Goal: Transaction & Acquisition: Purchase product/service

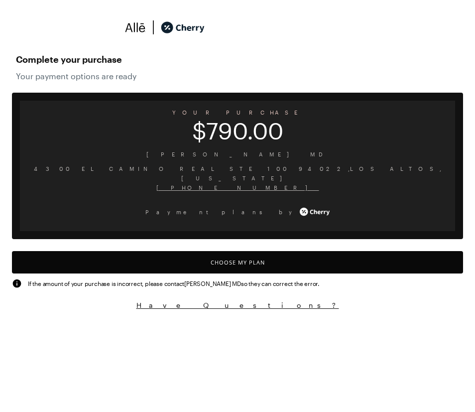
click at [247, 257] on button "Choose My Plan" at bounding box center [238, 262] width 452 height 22
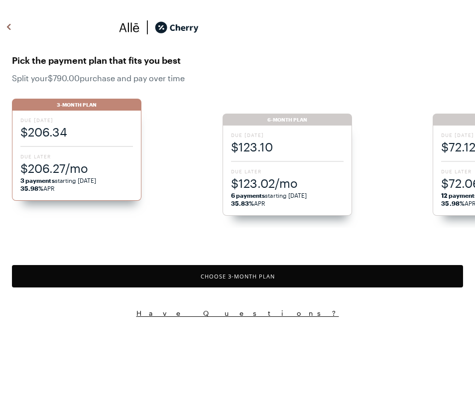
click at [85, 143] on div "Due [DATE] $206.34 Due Later $206.27/mo 3 payments starting [DATE] 35.98% APR" at bounding box center [77, 156] width 130 height 90
click at [134, 288] on button "Choose 3 -Month Plan" at bounding box center [238, 276] width 452 height 22
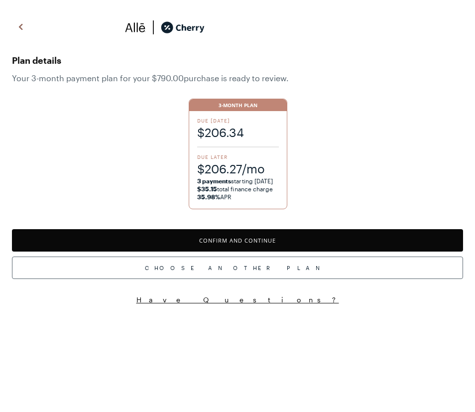
click at [285, 241] on button "Confirm and Continue" at bounding box center [238, 240] width 452 height 22
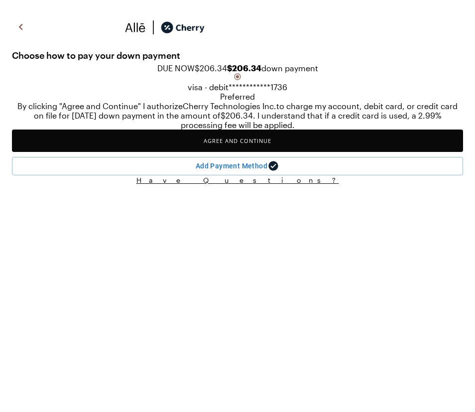
click at [247, 152] on button "Agree and Continue" at bounding box center [238, 141] width 452 height 22
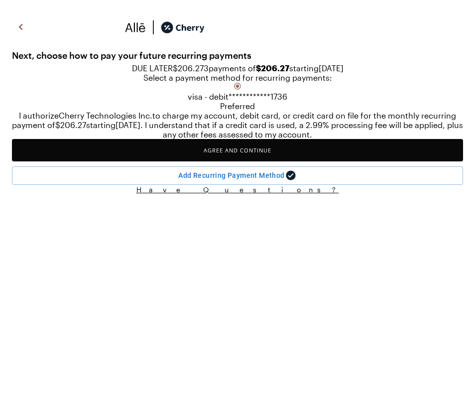
click at [259, 161] on button "Agree and Continue" at bounding box center [238, 150] width 452 height 22
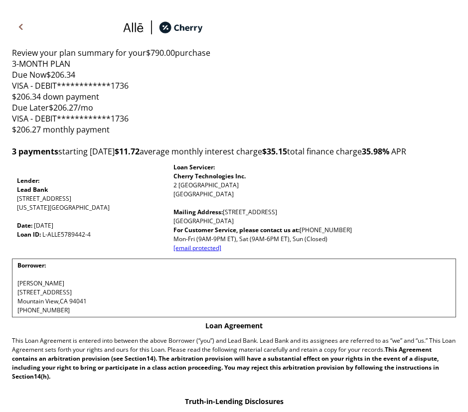
scroll to position [38, 0]
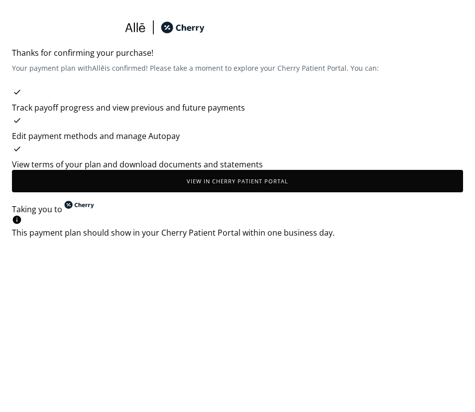
click at [278, 191] on button "View in Cherry patient portal" at bounding box center [238, 181] width 452 height 22
